Goal: Task Accomplishment & Management: Manage account settings

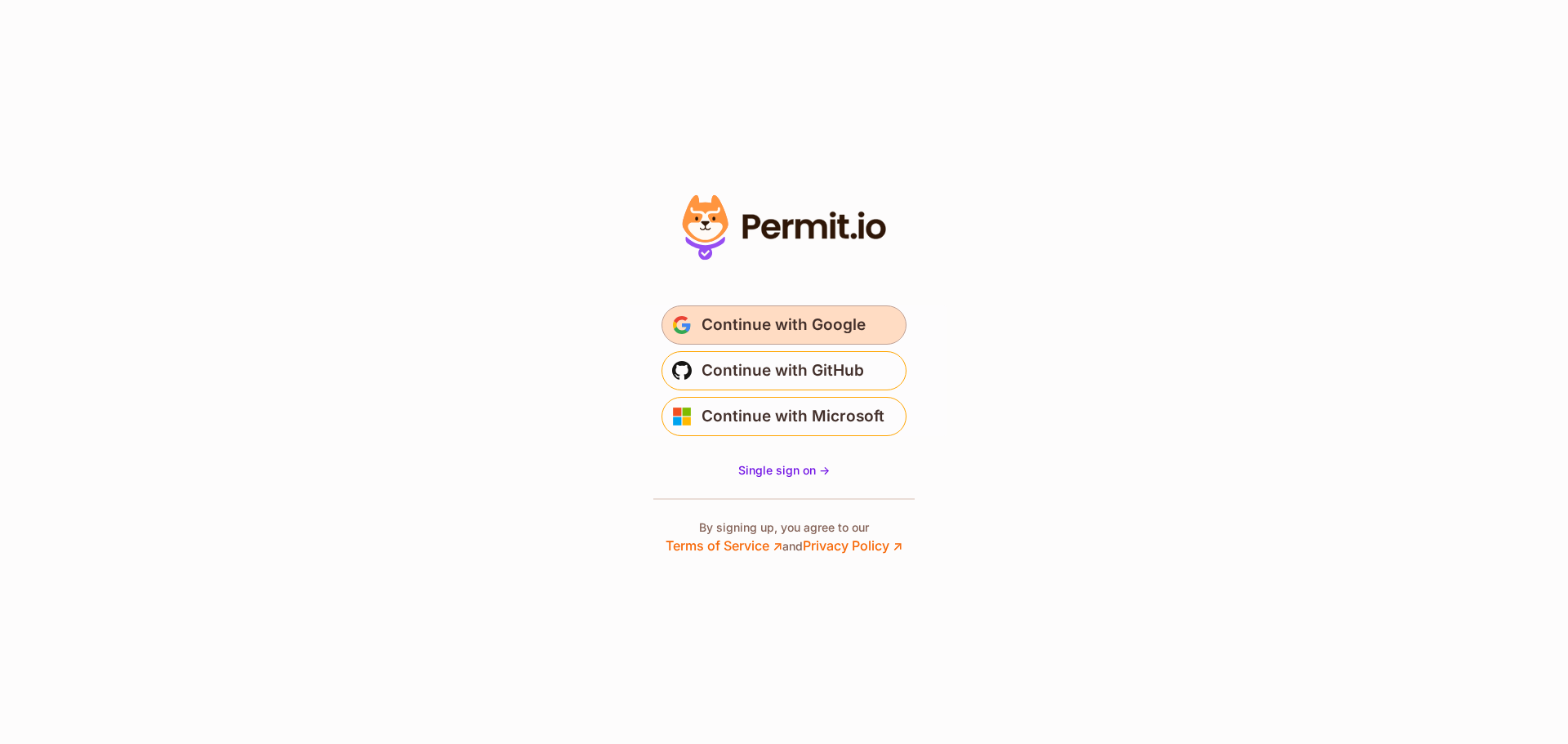
click at [769, 329] on span "Continue with Google" at bounding box center [783, 325] width 164 height 26
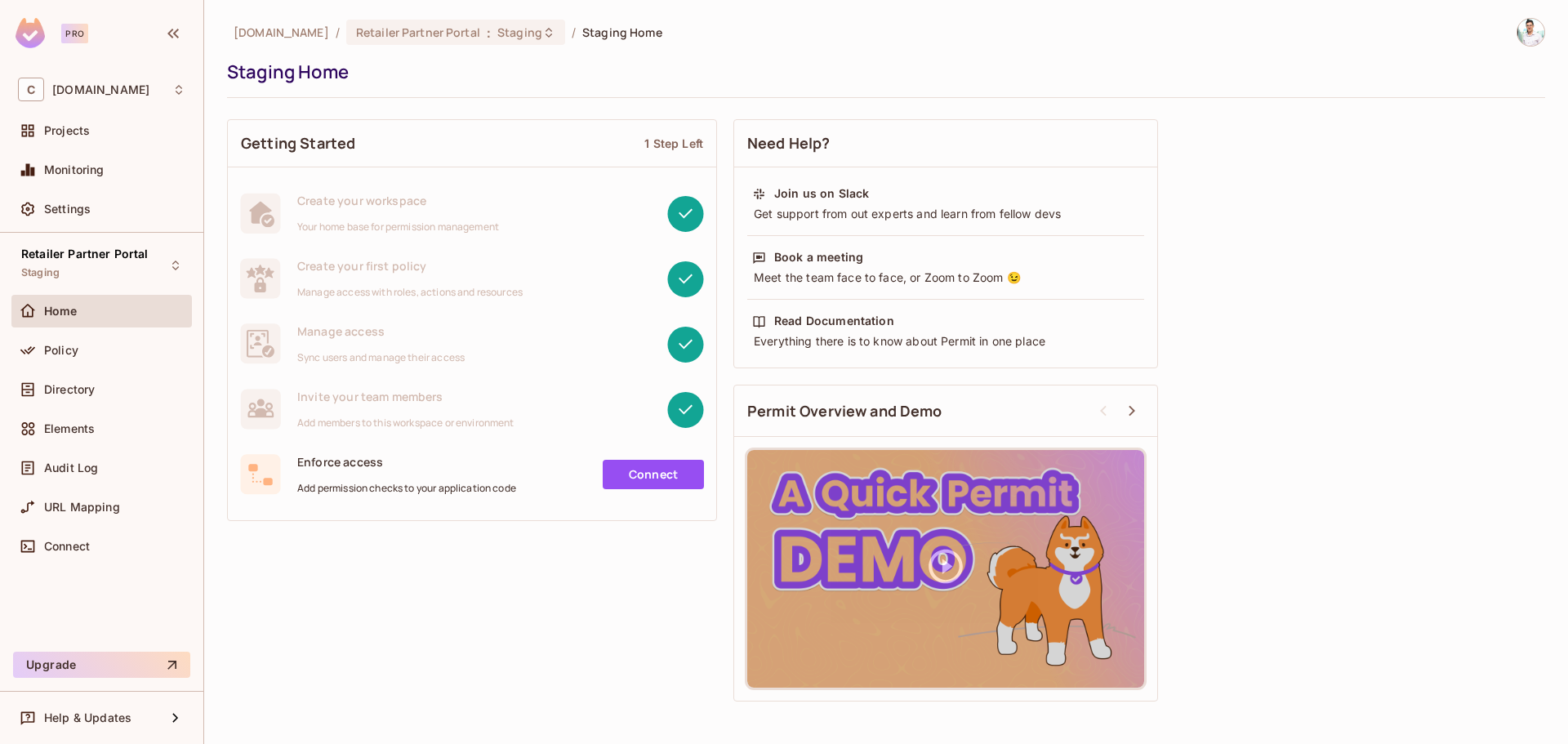
click at [1519, 36] on img at bounding box center [1530, 32] width 27 height 27
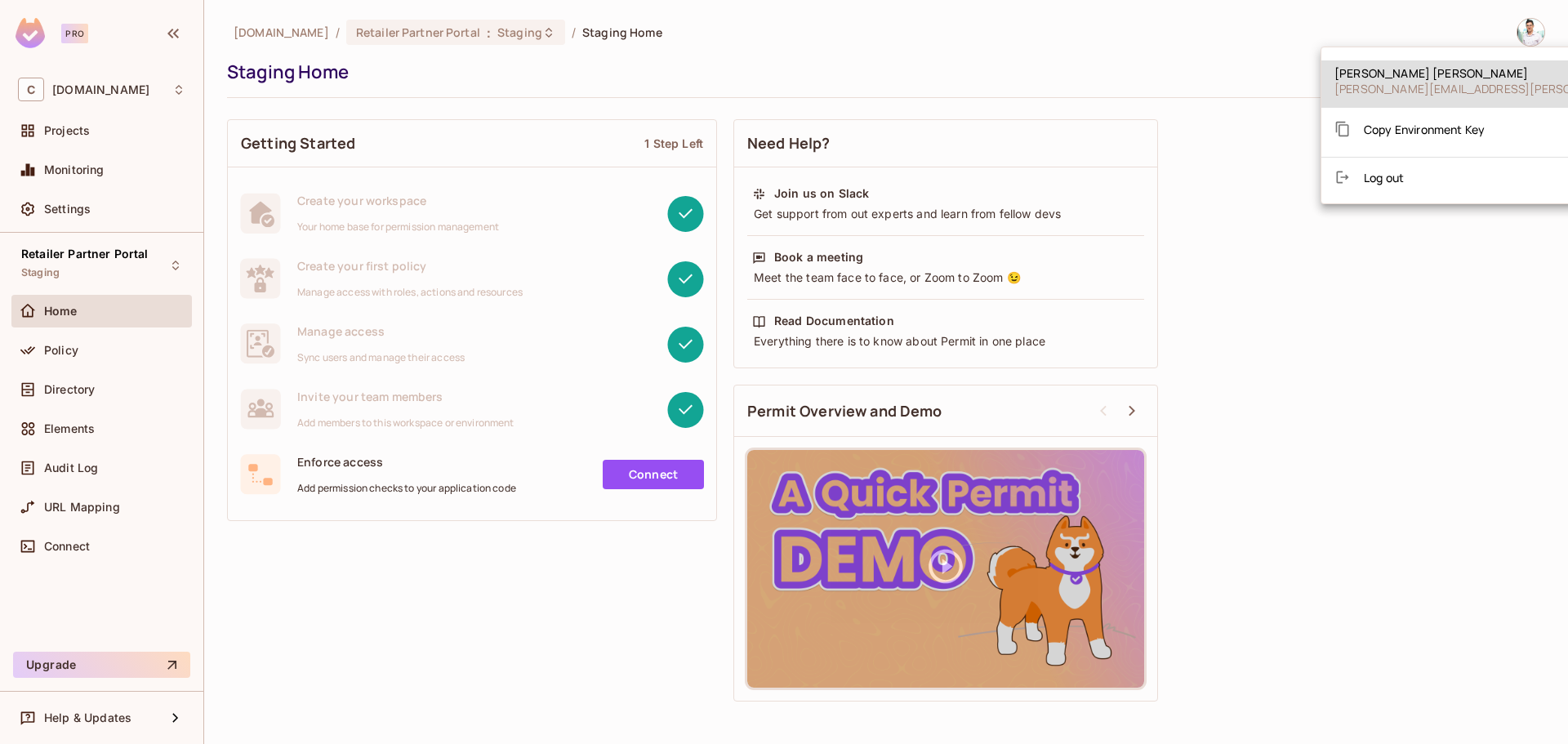
click at [1186, 22] on div at bounding box center [784, 372] width 1568 height 744
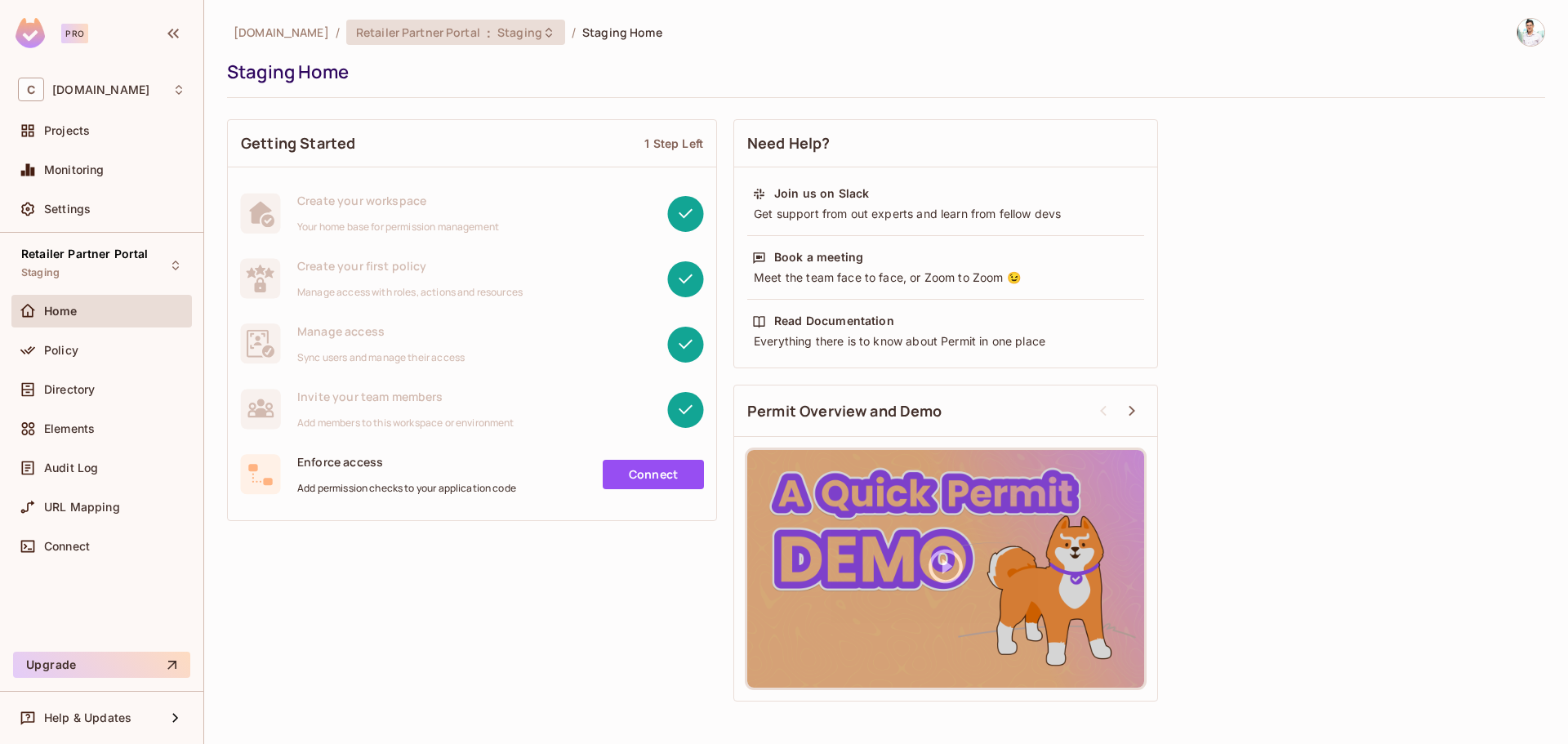
click at [501, 21] on div "Retailer Partner Portal : Staging" at bounding box center [456, 32] width 219 height 25
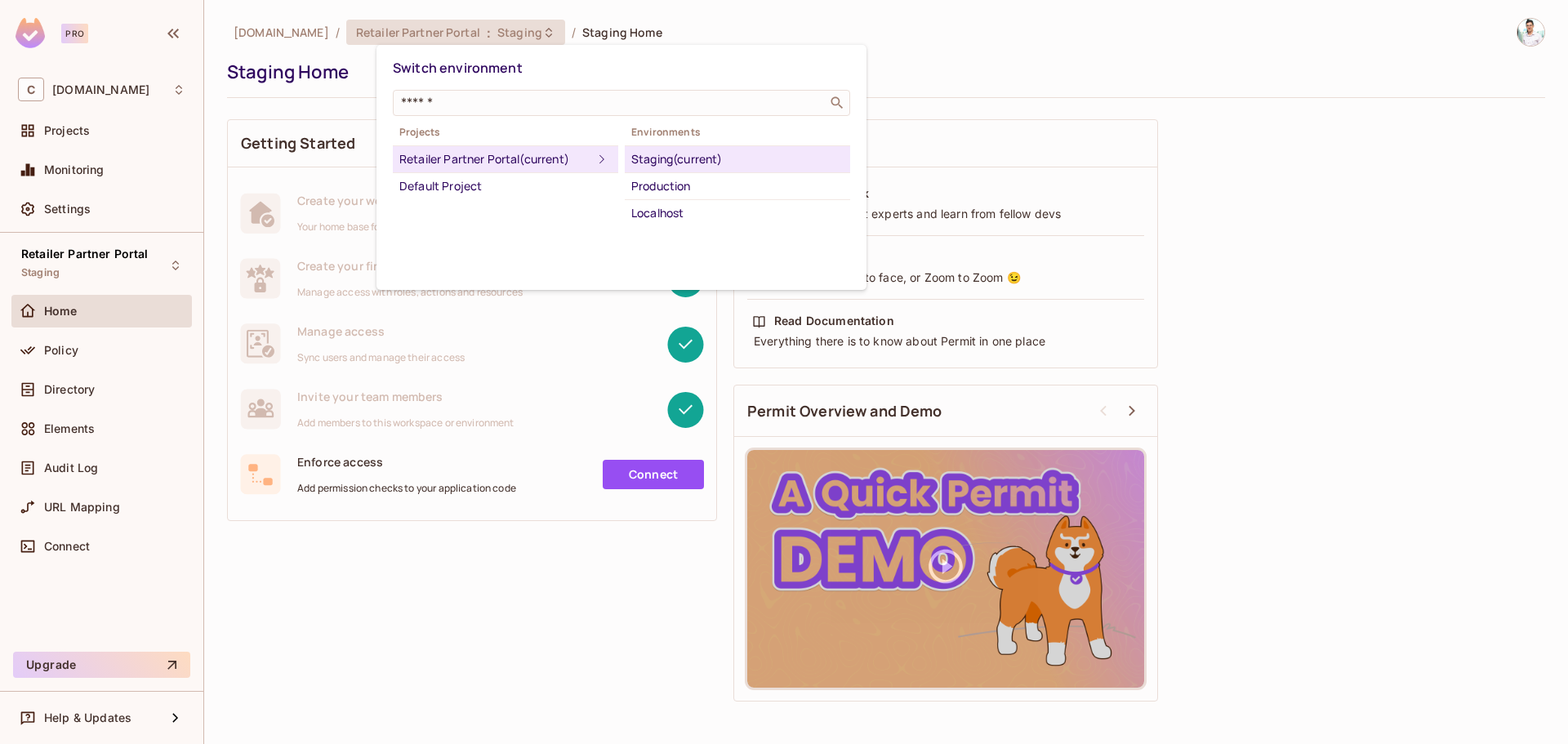
click at [496, 596] on div at bounding box center [784, 372] width 1568 height 744
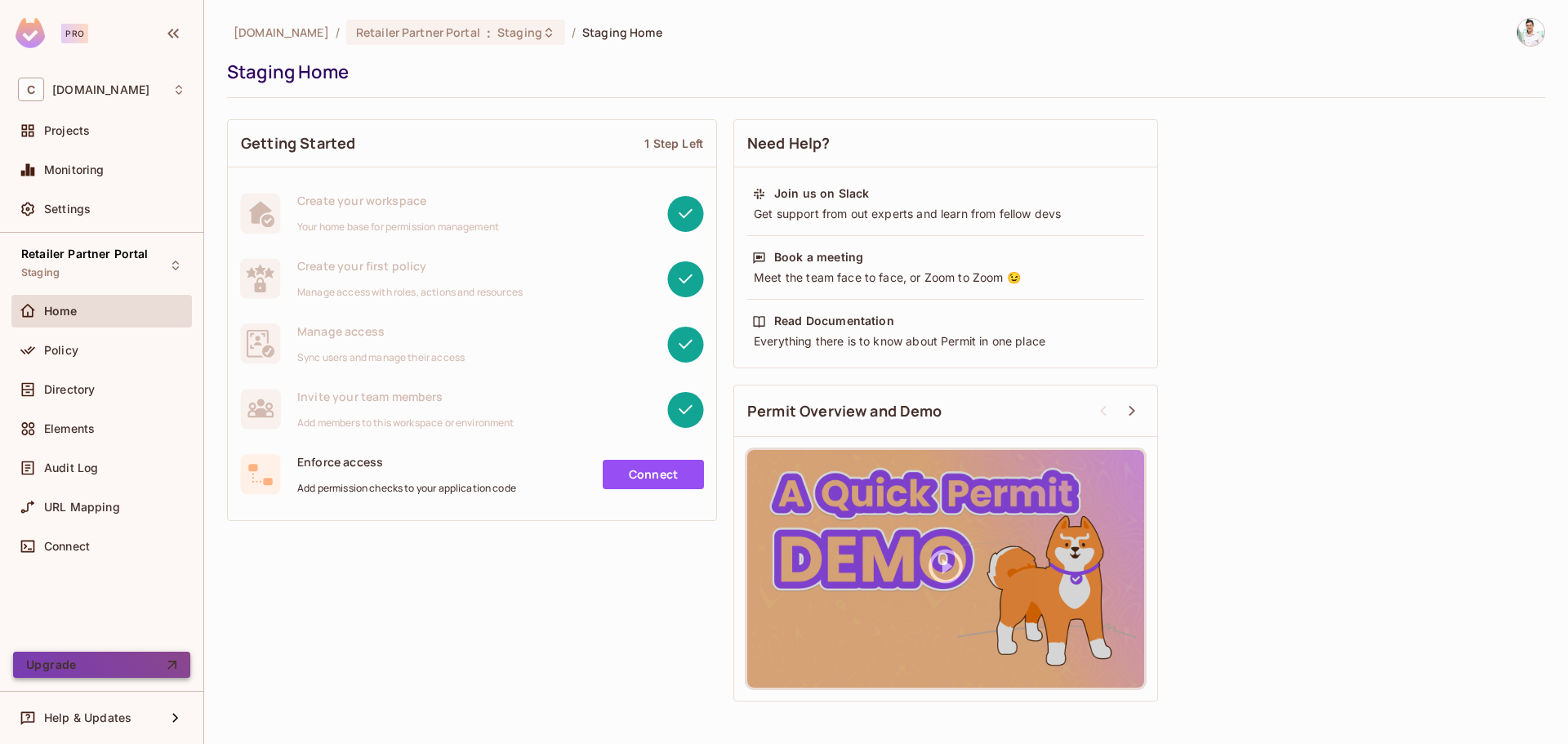
click at [141, 670] on button "Upgrade" at bounding box center [102, 664] width 177 height 26
click at [542, 33] on span "Staging" at bounding box center [519, 33] width 45 height 16
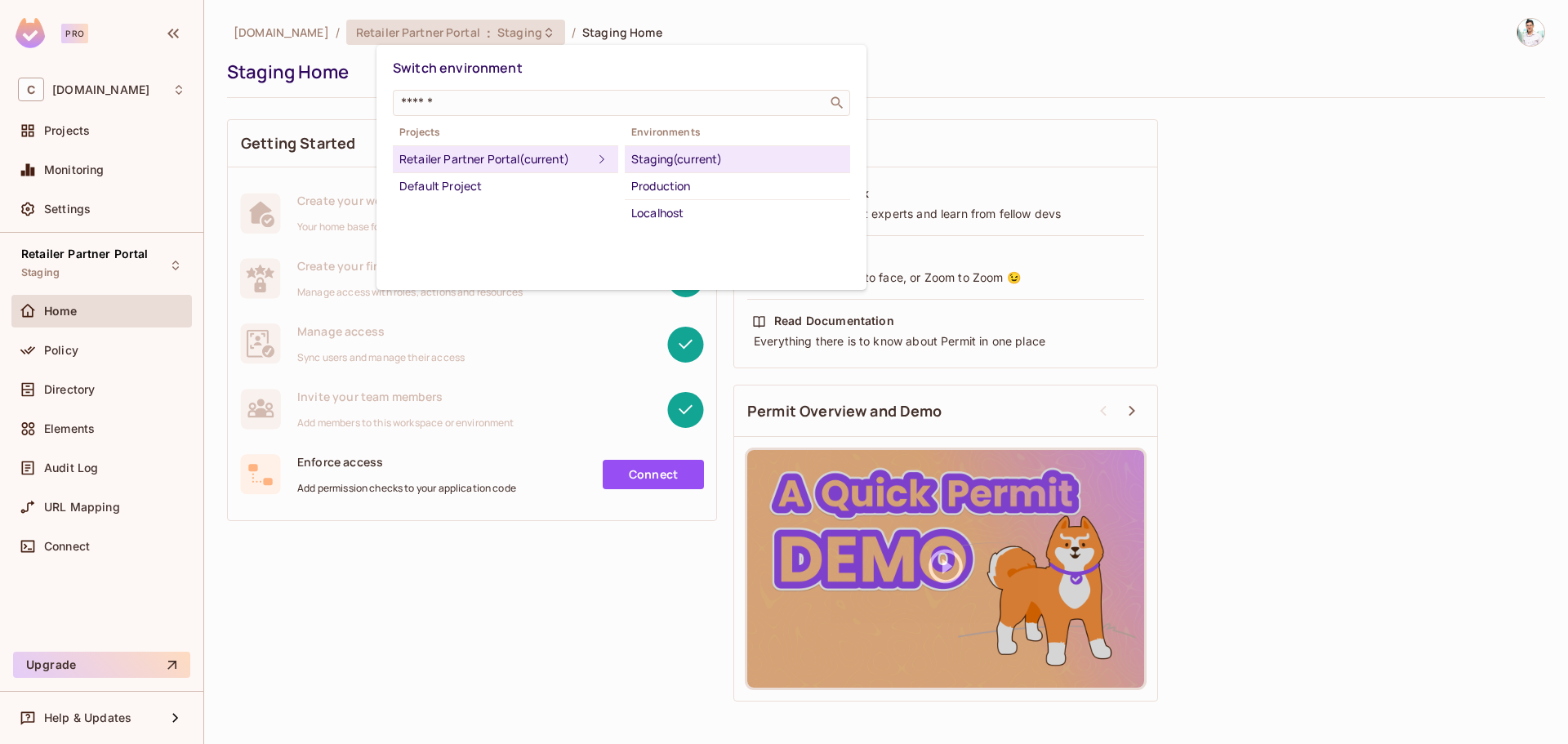
click at [133, 90] on div at bounding box center [784, 372] width 1568 height 744
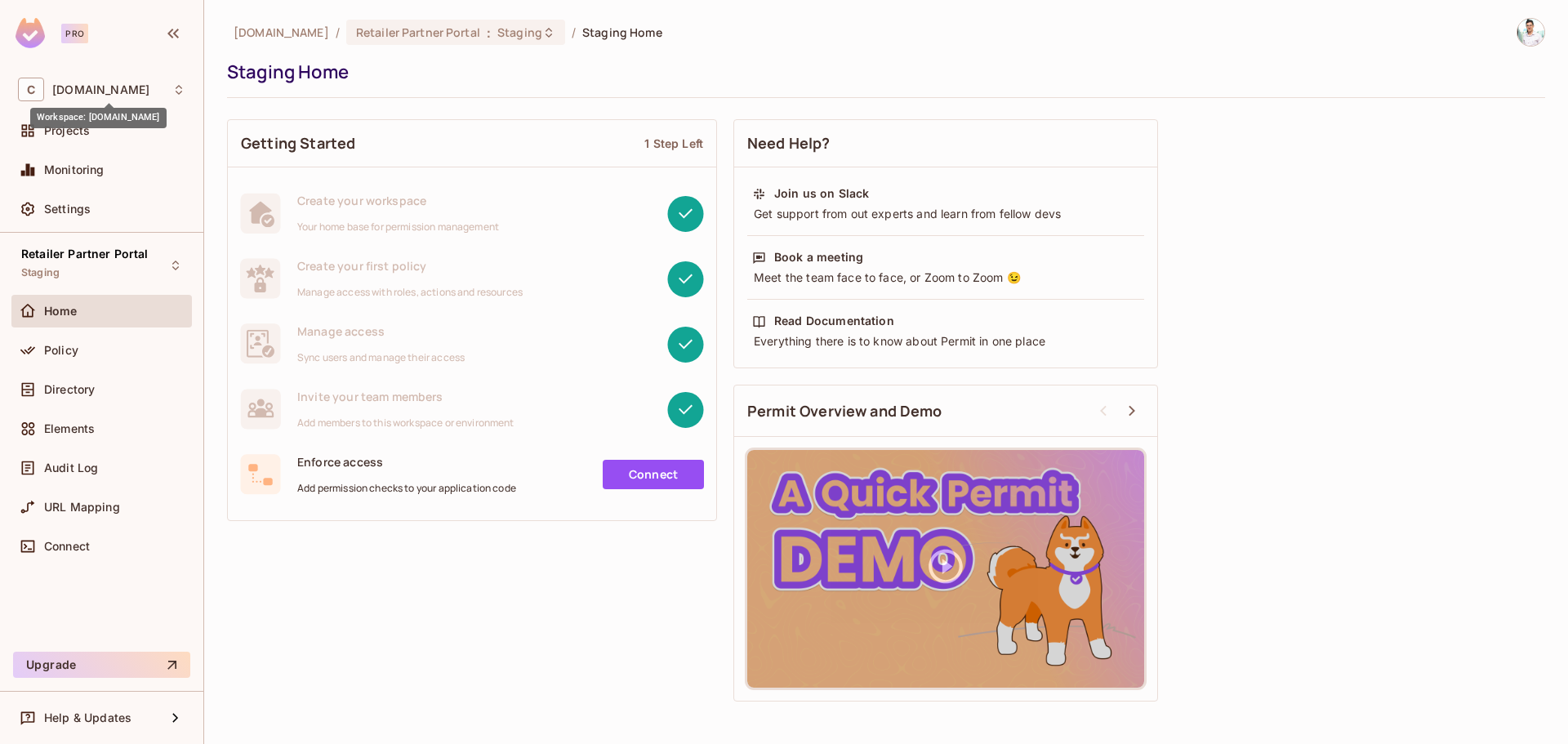
click at [114, 93] on span "casadosventos.com.br" at bounding box center [101, 90] width 98 height 13
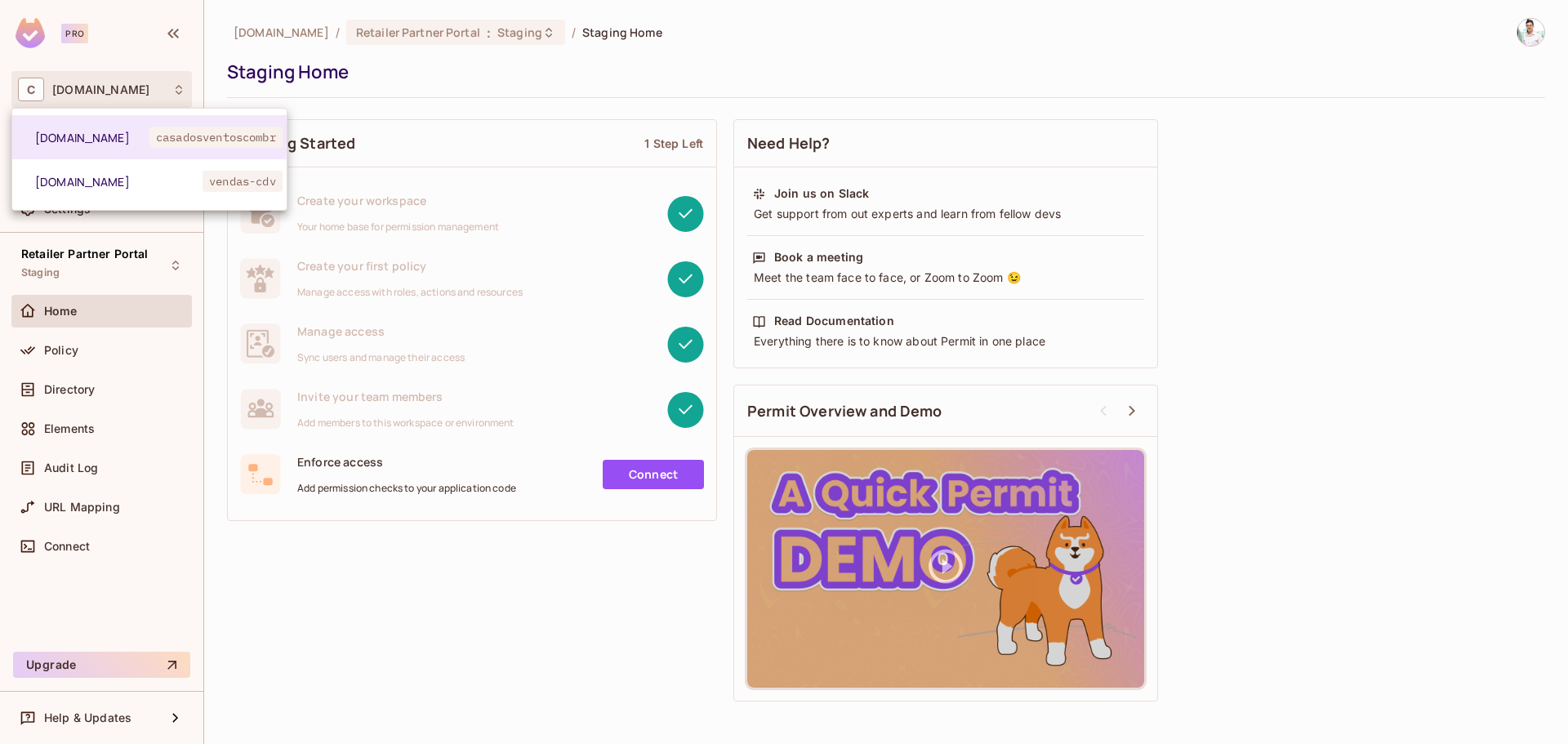
click at [508, 93] on div at bounding box center [784, 372] width 1568 height 744
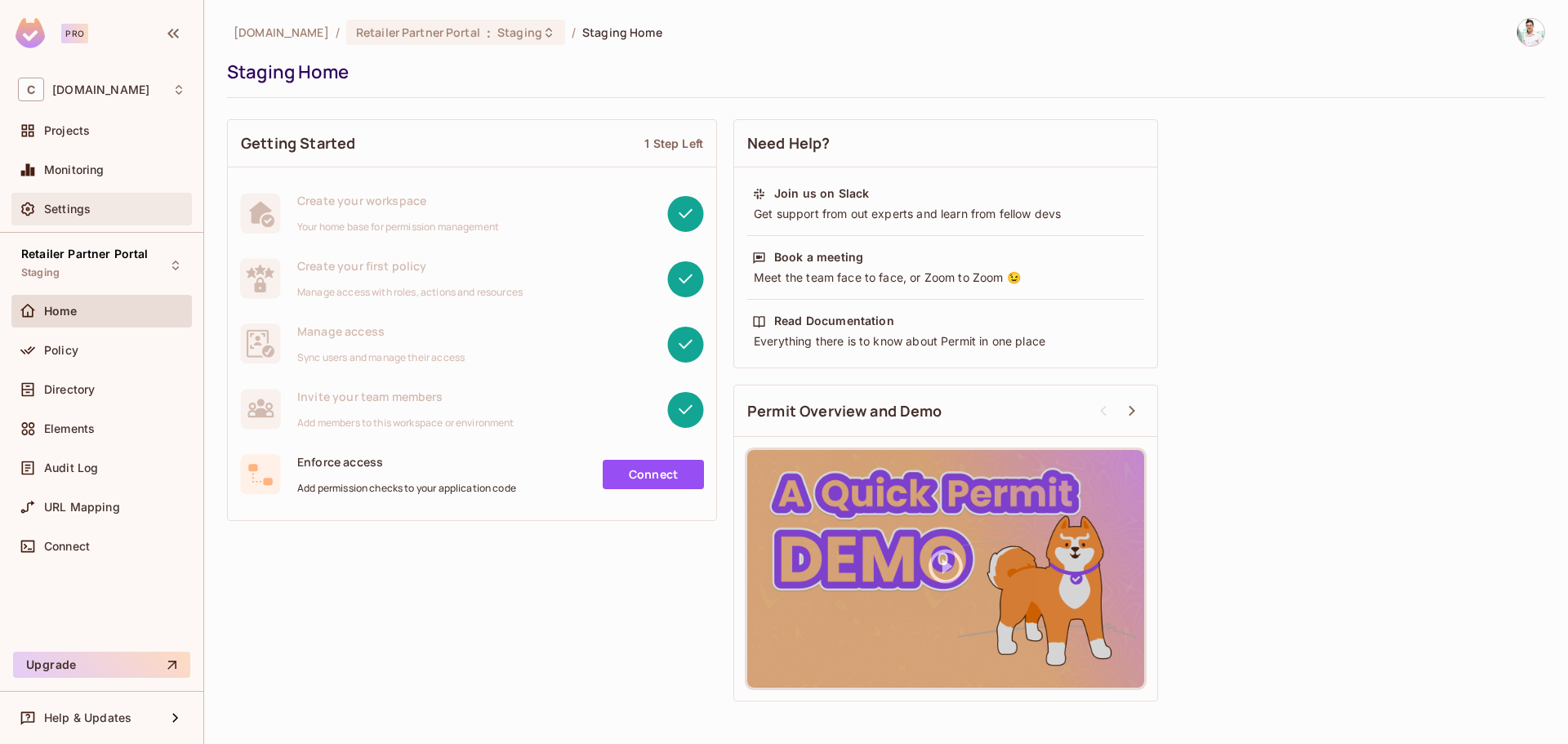
click at [156, 197] on div "Settings" at bounding box center [101, 208] width 180 height 33
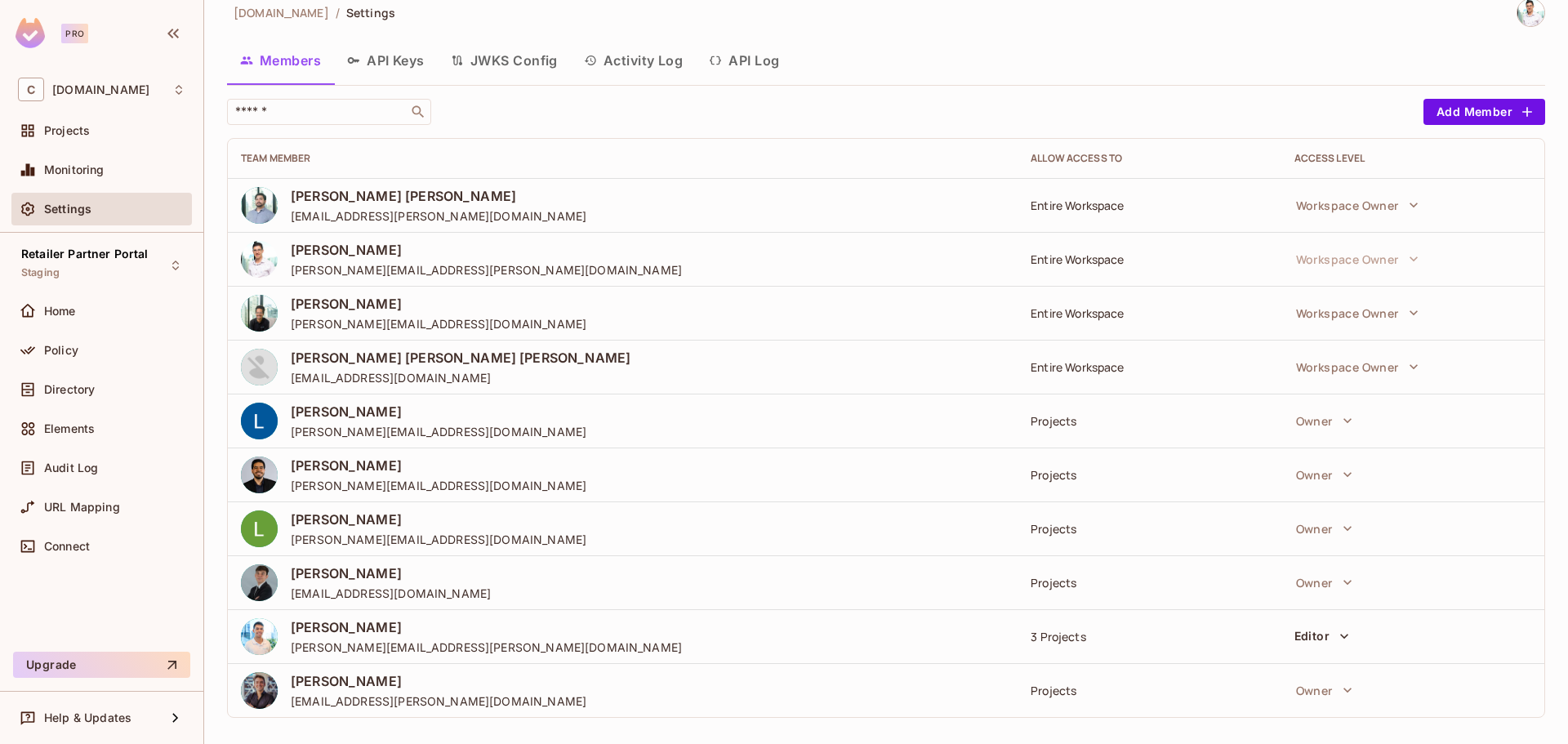
scroll to position [30, 0]
